Goal: Task Accomplishment & Management: Manage account settings

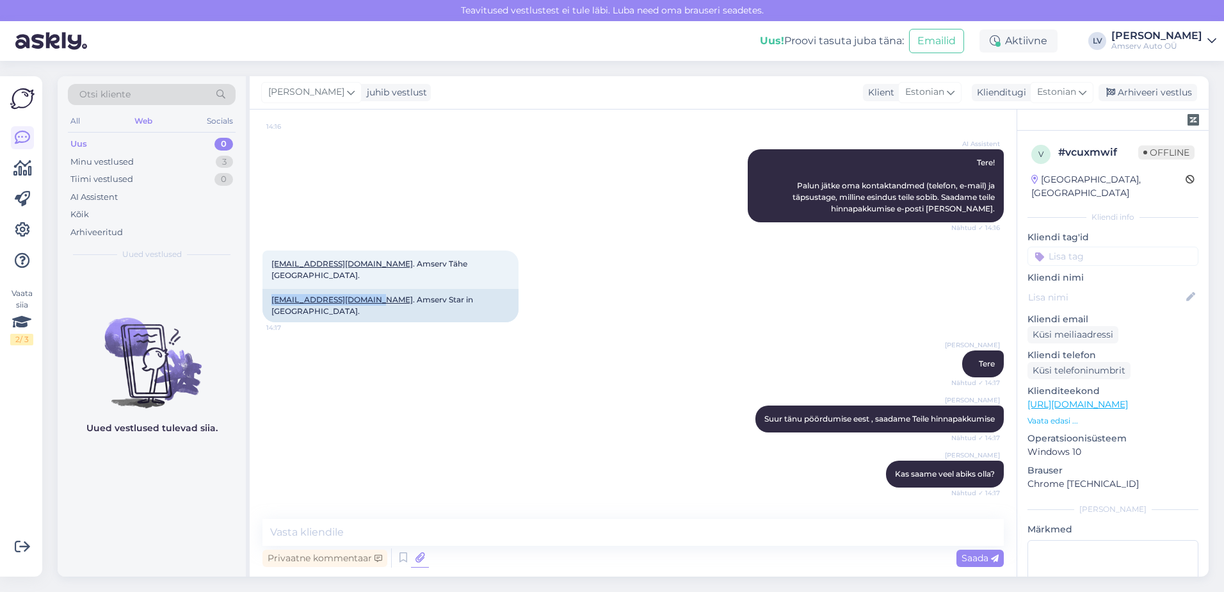
scroll to position [211, 0]
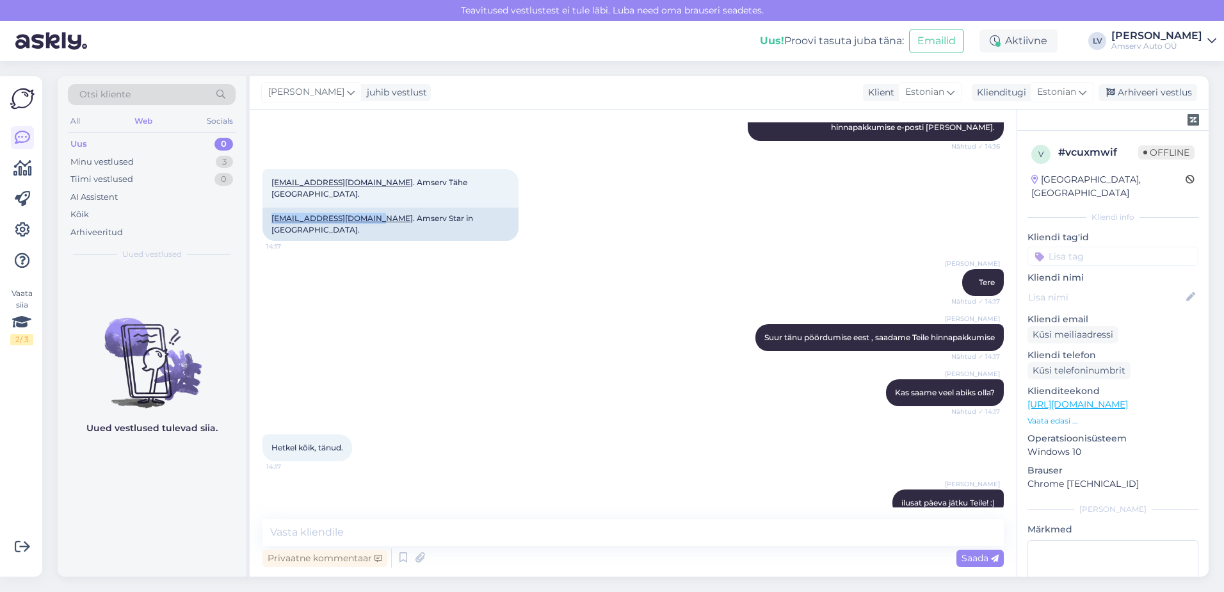
click at [184, 143] on div "Uus 0" at bounding box center [152, 144] width 168 height 18
click at [150, 179] on div "Tiimi vestlused 0" at bounding box center [152, 179] width 168 height 18
click at [151, 166] on div "Minu vestlused 3" at bounding box center [152, 162] width 168 height 18
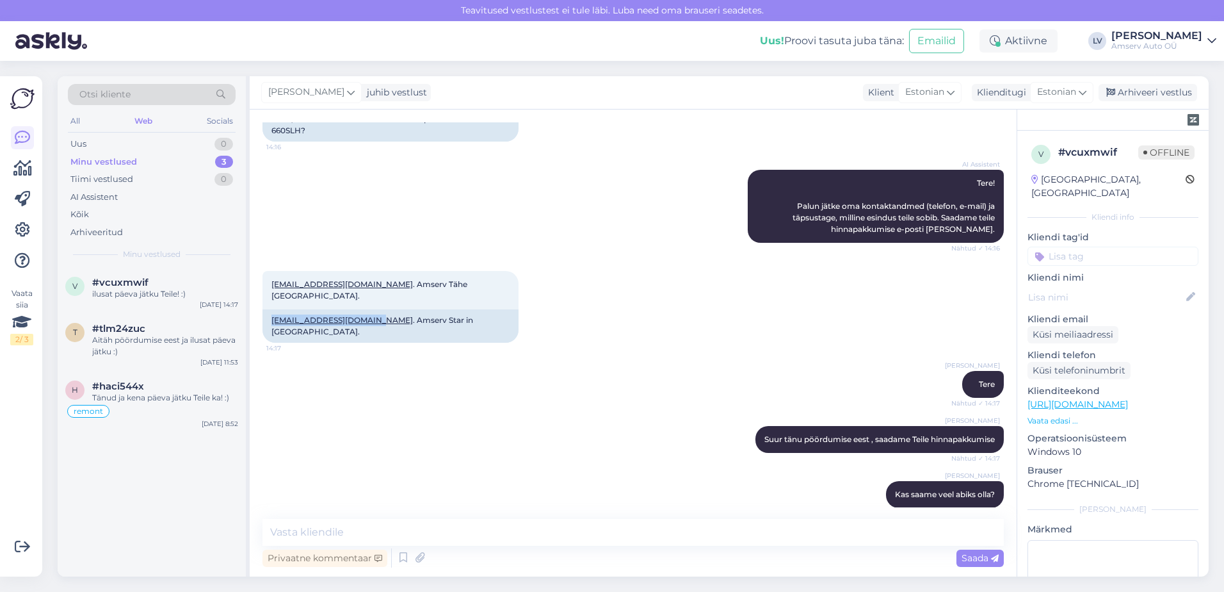
scroll to position [0, 0]
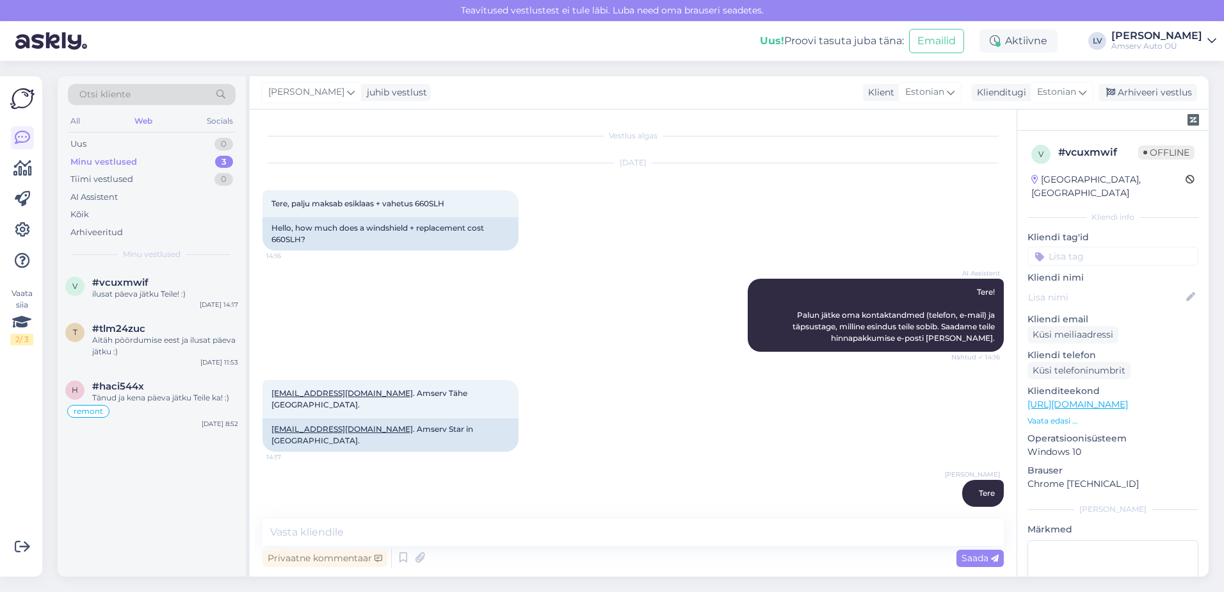
click at [1093, 246] on input at bounding box center [1113, 255] width 171 height 19
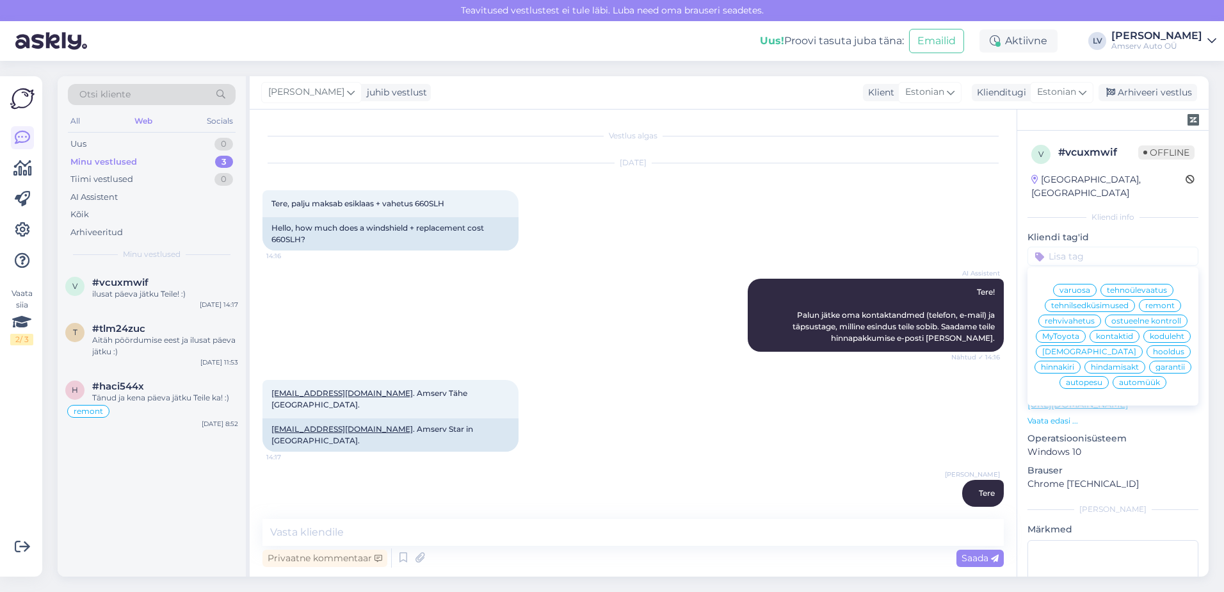
click at [1074, 286] on span "varuosa" at bounding box center [1075, 290] width 31 height 8
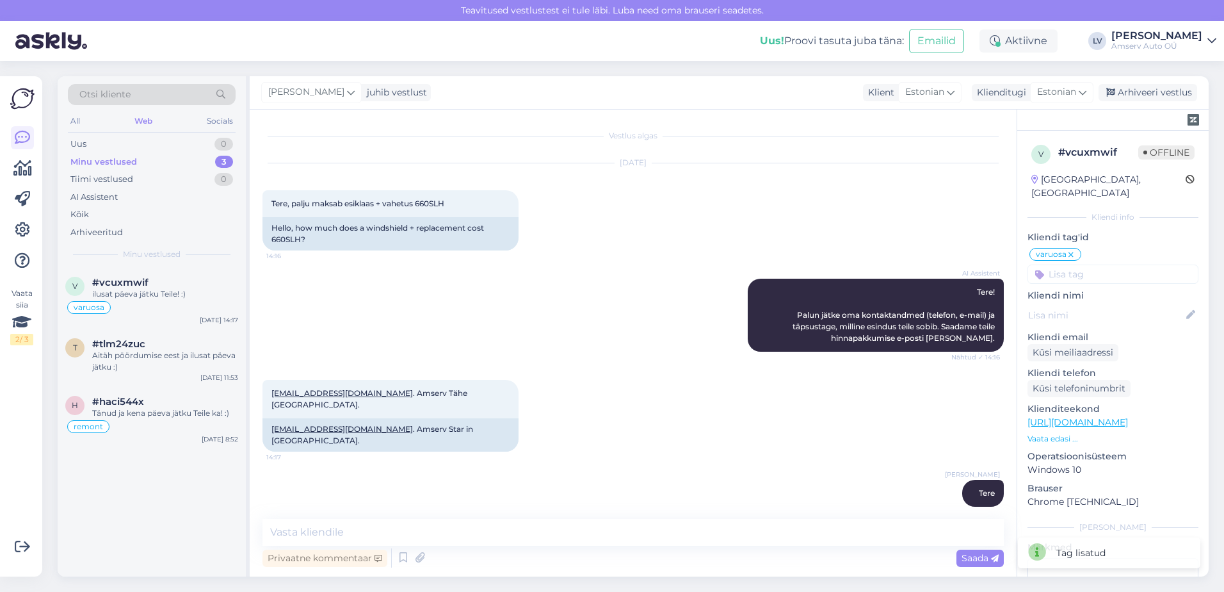
click at [1135, 264] on input at bounding box center [1113, 273] width 171 height 19
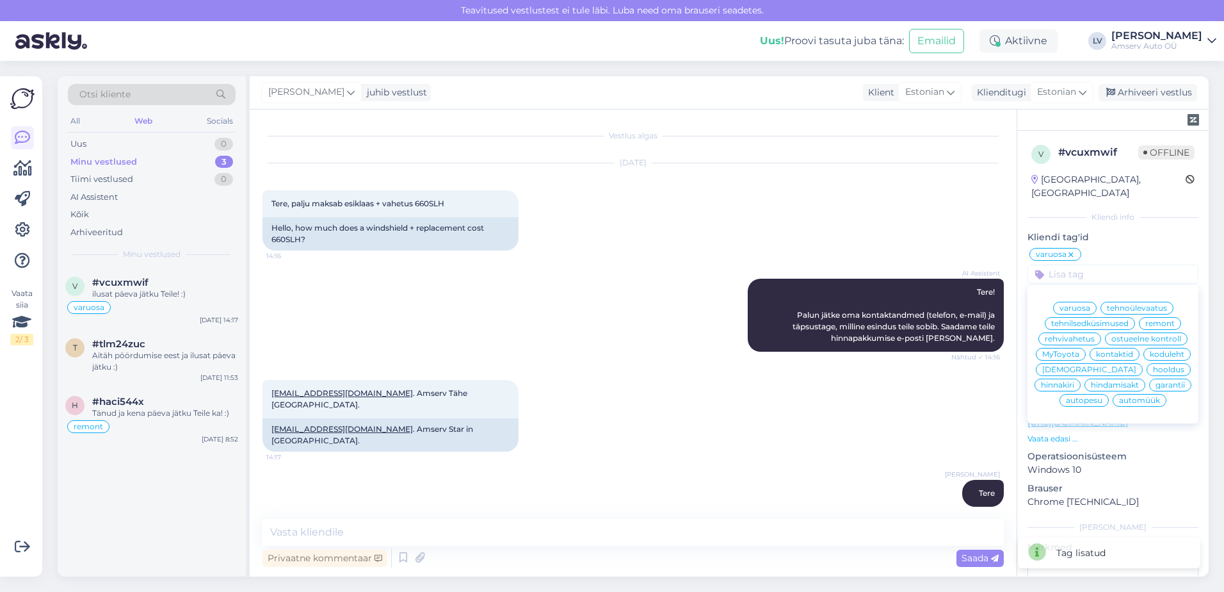
click at [1162, 319] on span "remont" at bounding box center [1159, 323] width 29 height 8
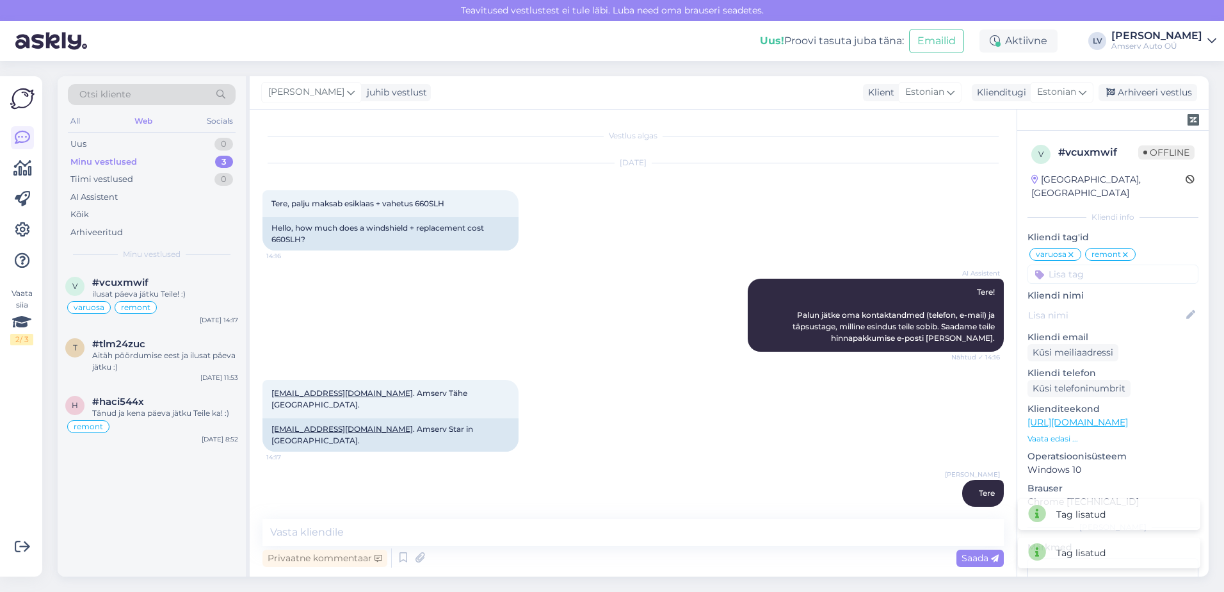
click at [1122, 250] on icon at bounding box center [1126, 255] width 8 height 10
click at [1152, 92] on div "Arhiveeri vestlus" at bounding box center [1148, 92] width 99 height 17
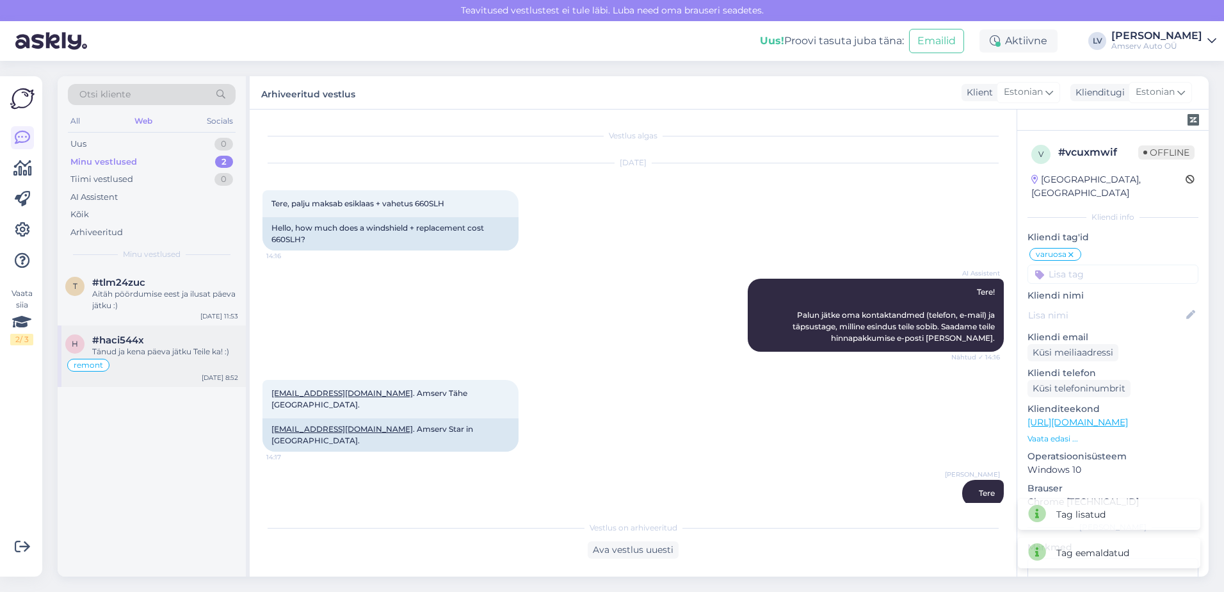
drag, startPoint x: 159, startPoint y: 346, endPoint x: 192, endPoint y: 348, distance: 33.3
click at [158, 348] on div "Tänud ja kena päeva jätku Teile ka! :)" at bounding box center [165, 352] width 146 height 12
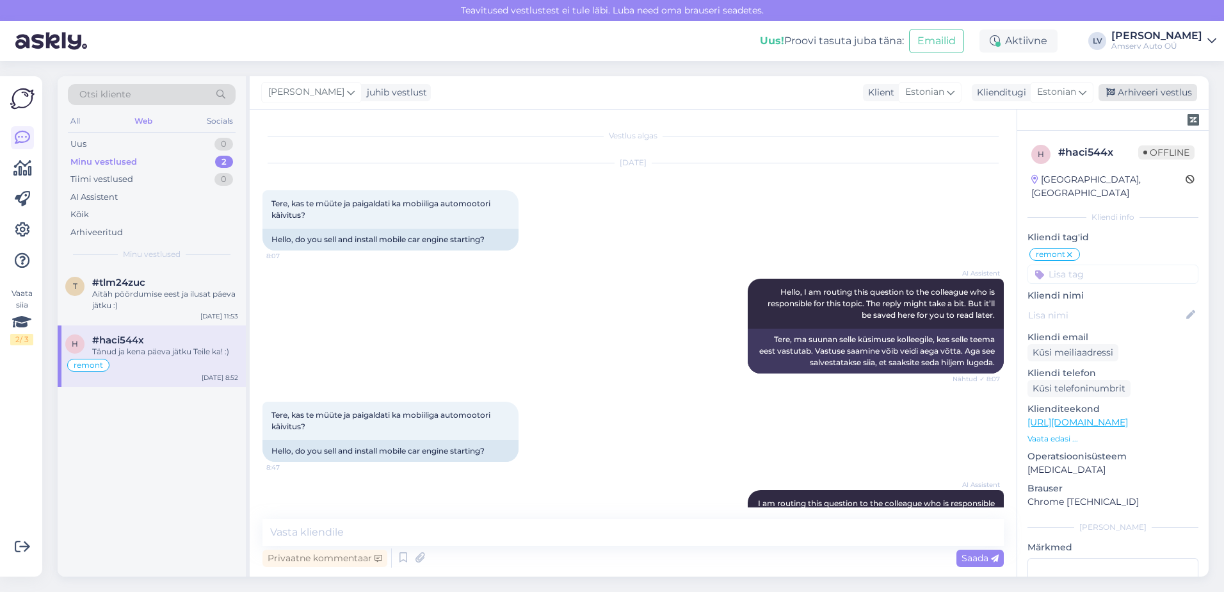
click at [1145, 97] on div "Arhiveeri vestlus" at bounding box center [1148, 92] width 99 height 17
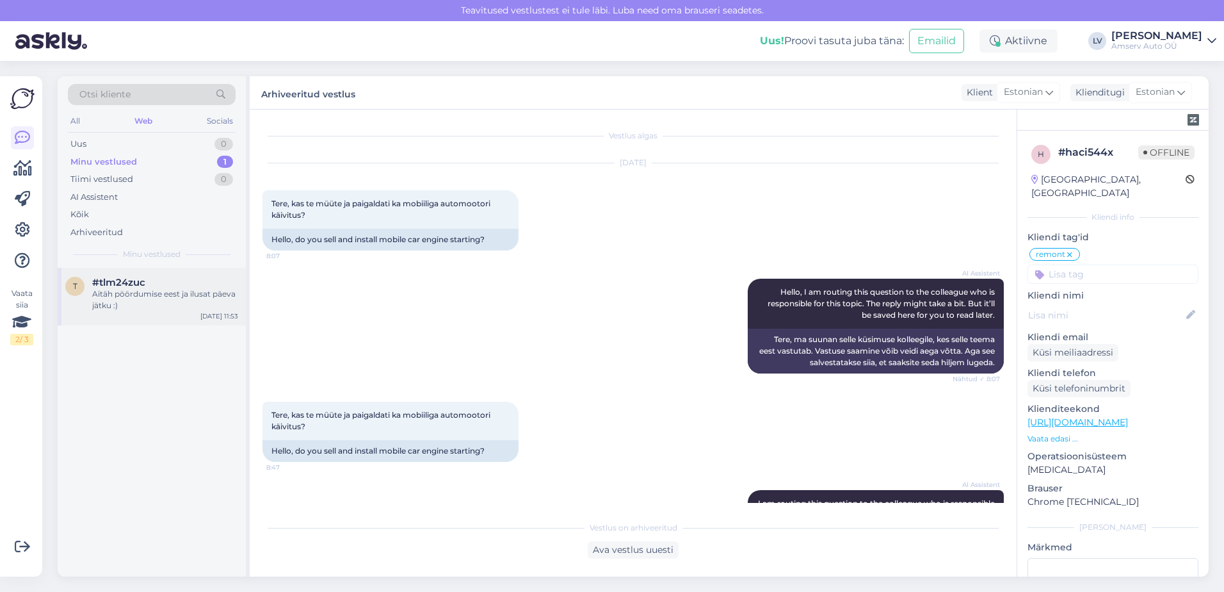
click at [149, 294] on div "Aitäh pöördumise eest ja ilusat päeva jätku :)" at bounding box center [165, 299] width 146 height 23
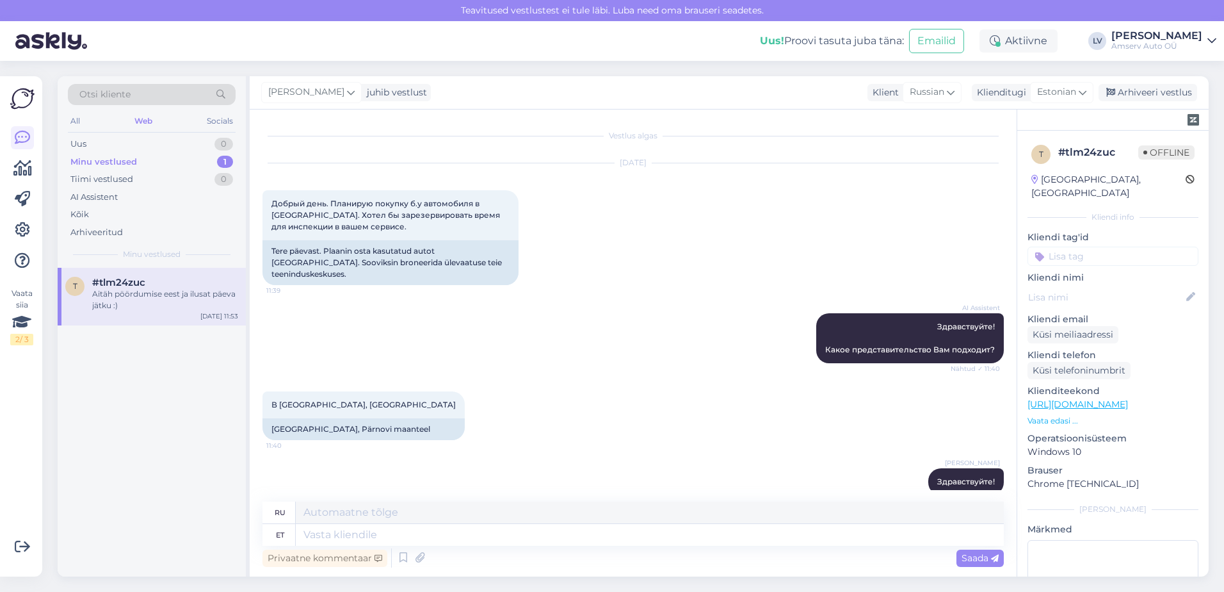
click at [1109, 246] on input at bounding box center [1113, 255] width 171 height 19
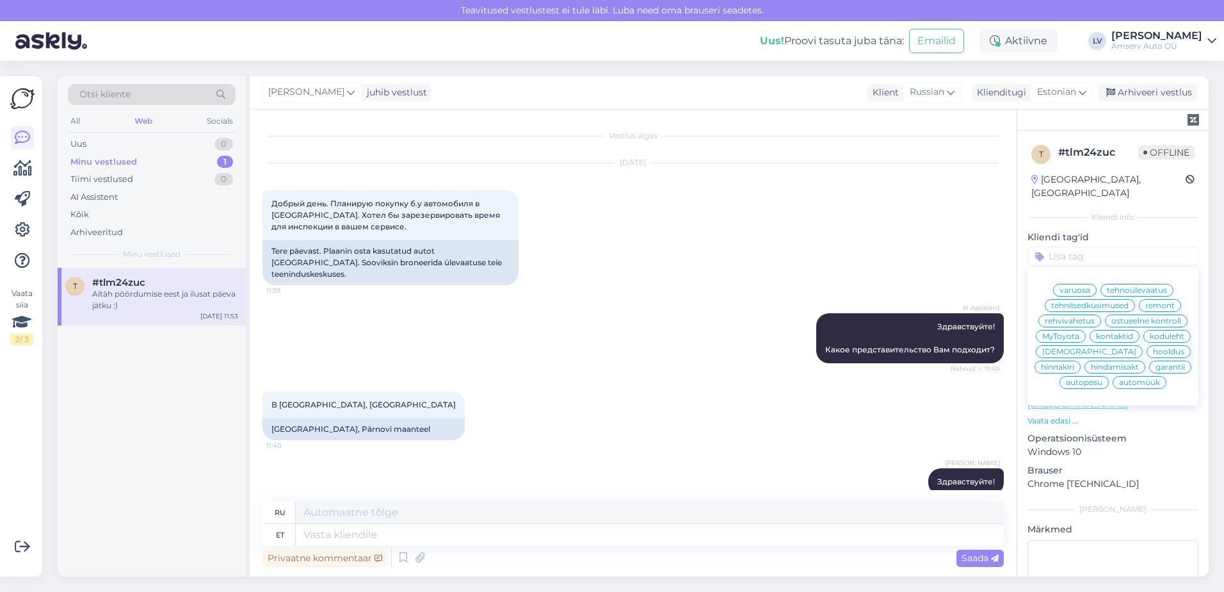
click at [1111, 324] on span "ostueelne kontroll" at bounding box center [1146, 321] width 70 height 8
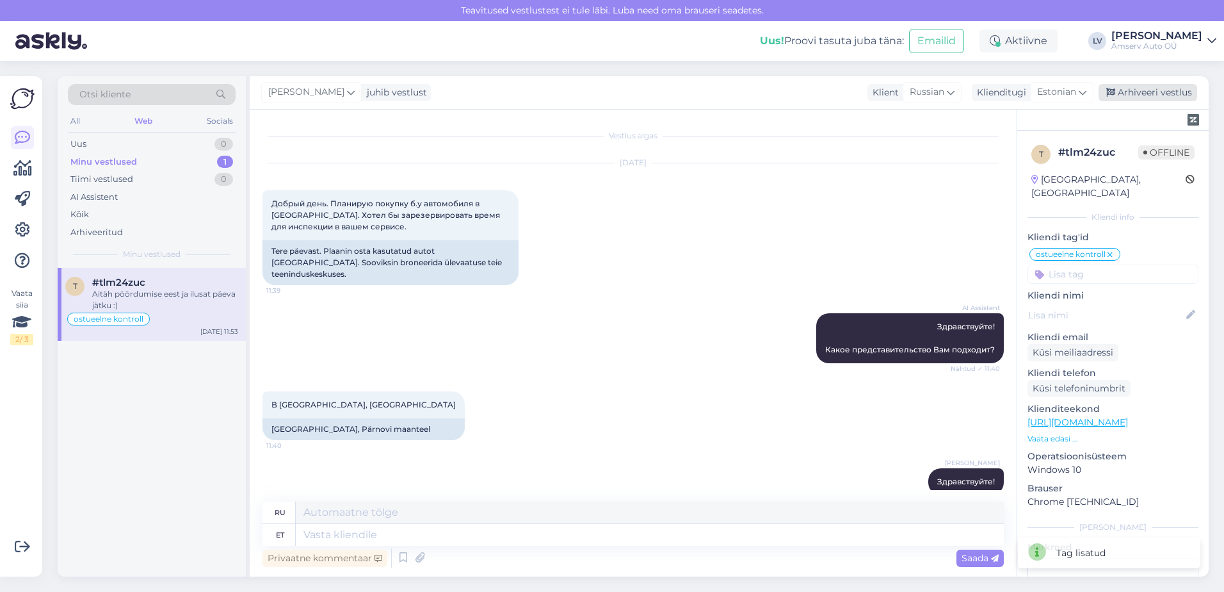
click at [1154, 97] on div "Arhiveeri vestlus" at bounding box center [1148, 92] width 99 height 17
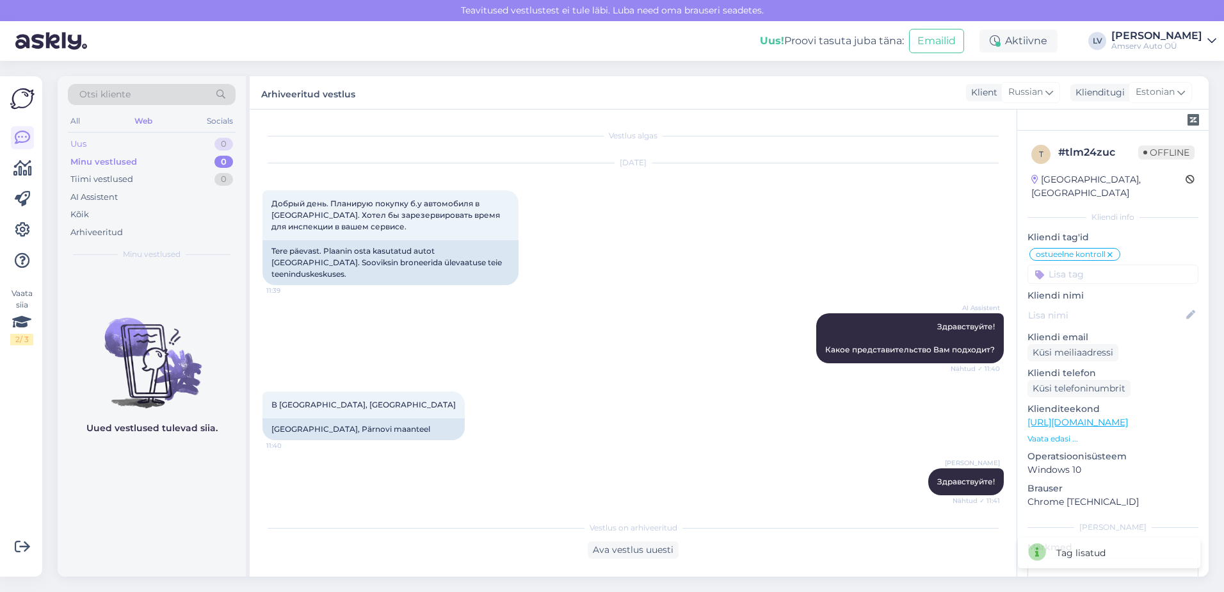
click at [189, 140] on div "Uus 0" at bounding box center [152, 144] width 168 height 18
